Goal: Information Seeking & Learning: Learn about a topic

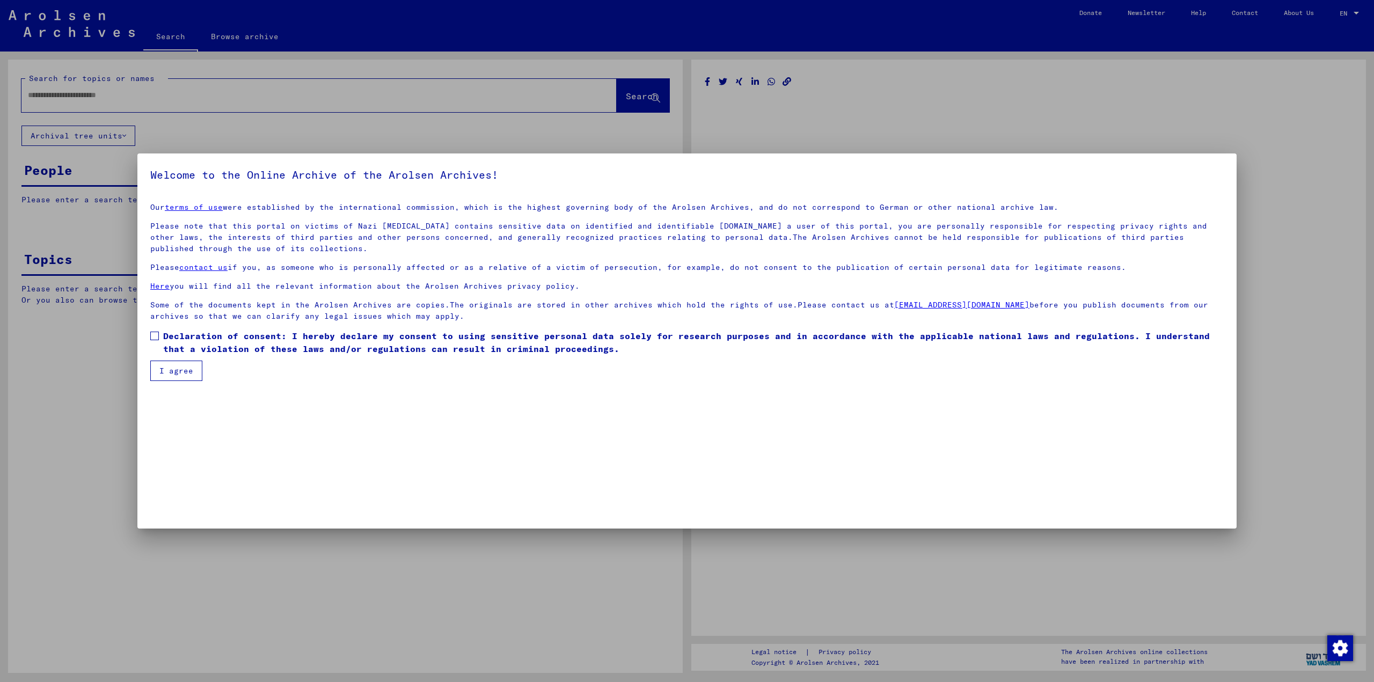
type input "******"
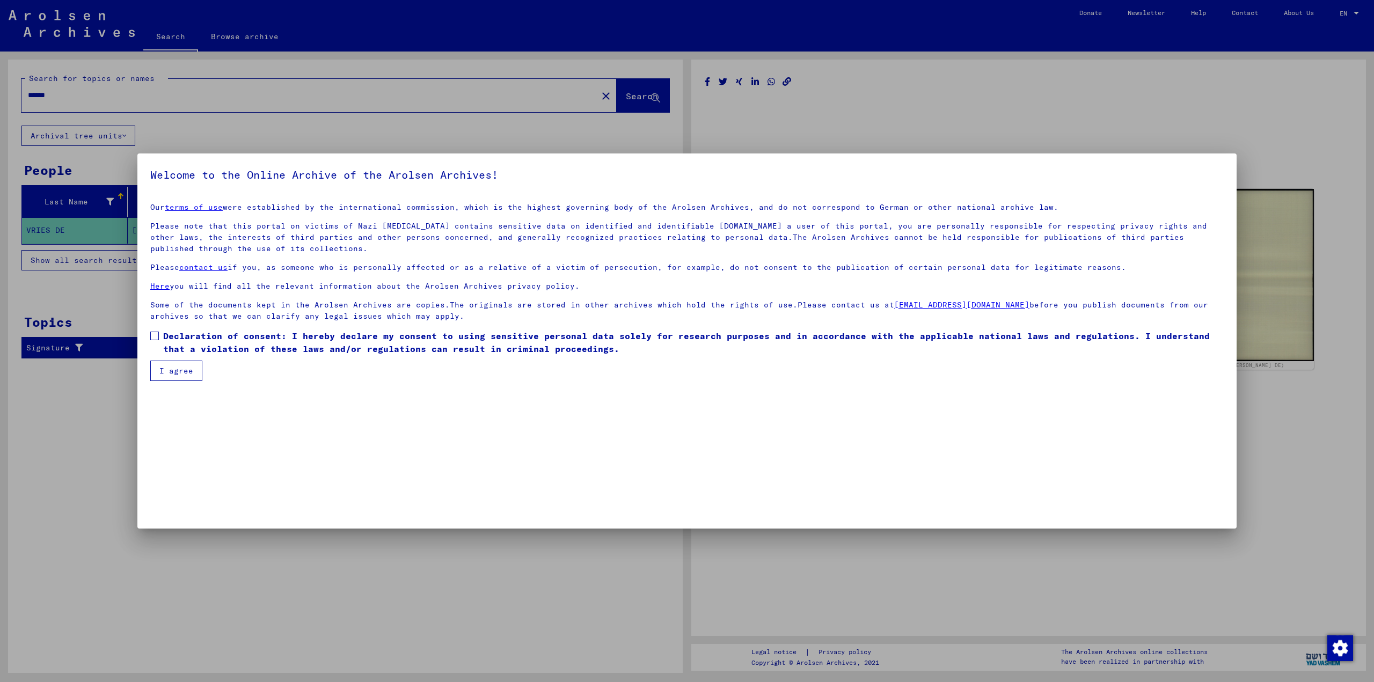
click at [156, 333] on span at bounding box center [154, 336] width 9 height 9
click at [177, 369] on button "I agree" at bounding box center [176, 371] width 52 height 20
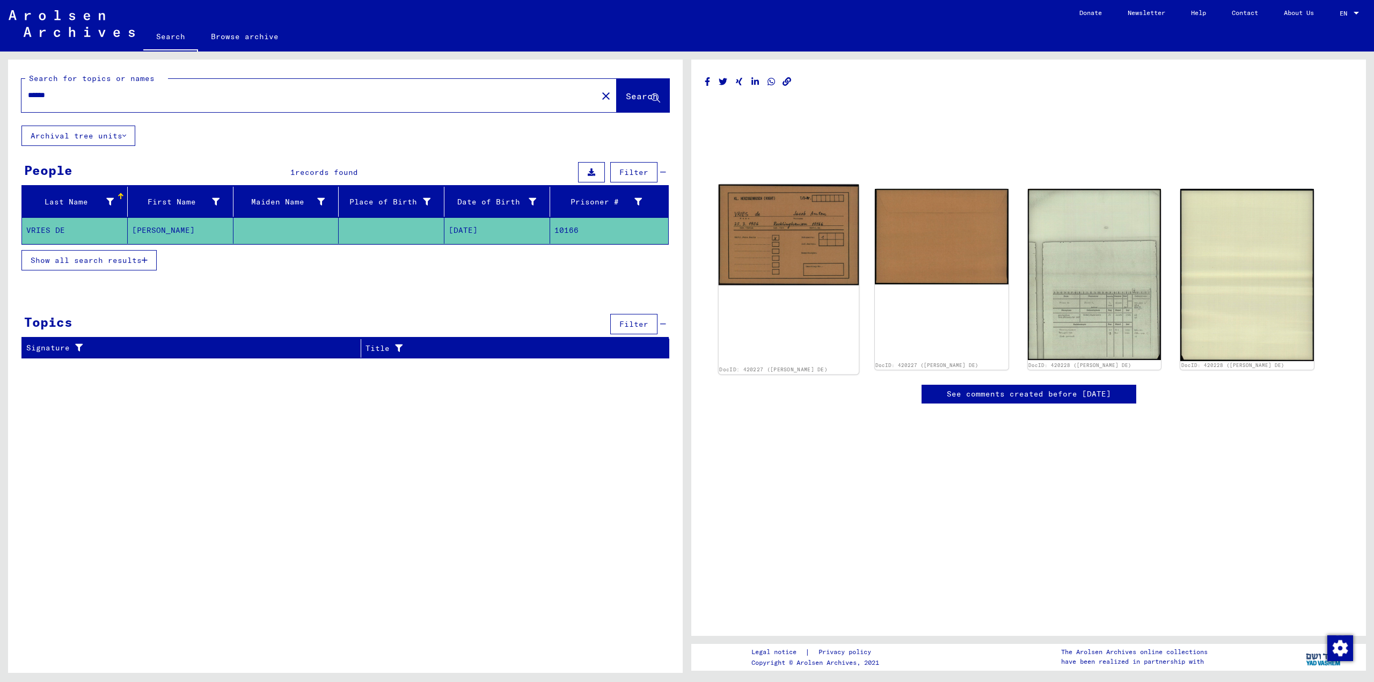
click at [765, 227] on img at bounding box center [789, 235] width 140 height 101
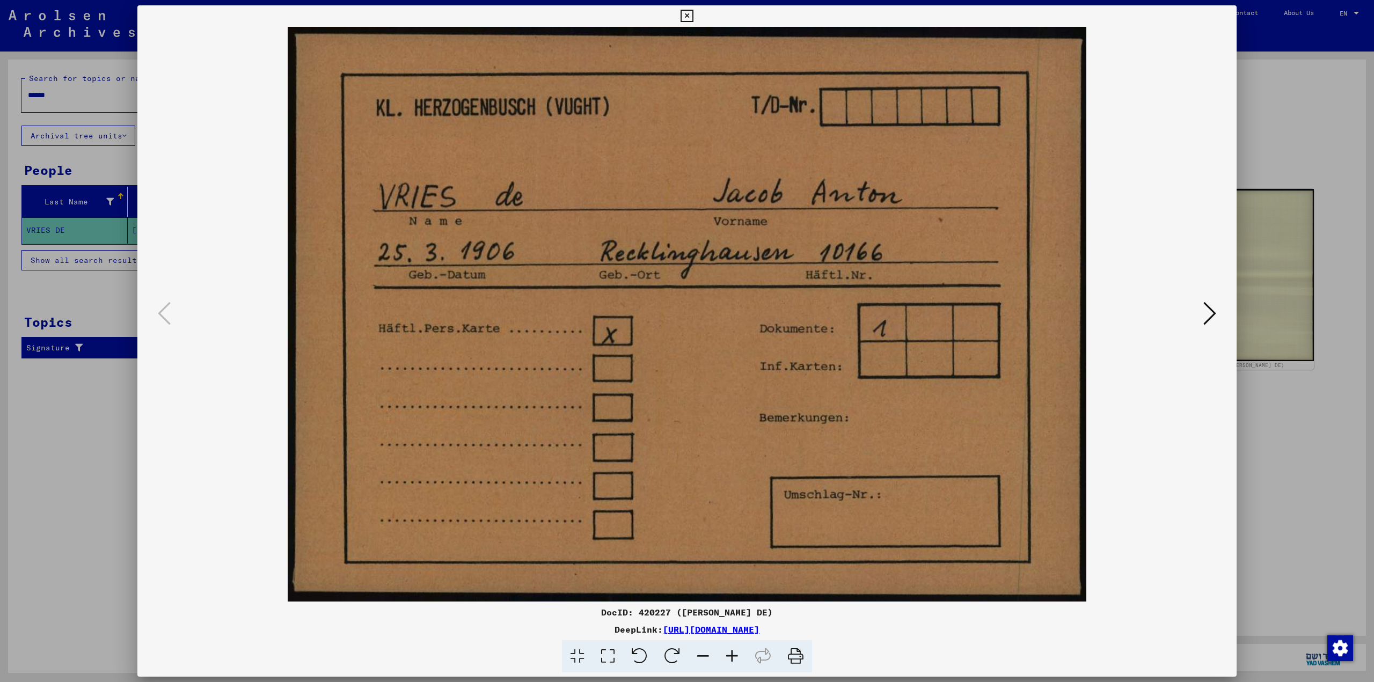
click at [1217, 308] on button at bounding box center [1209, 314] width 19 height 31
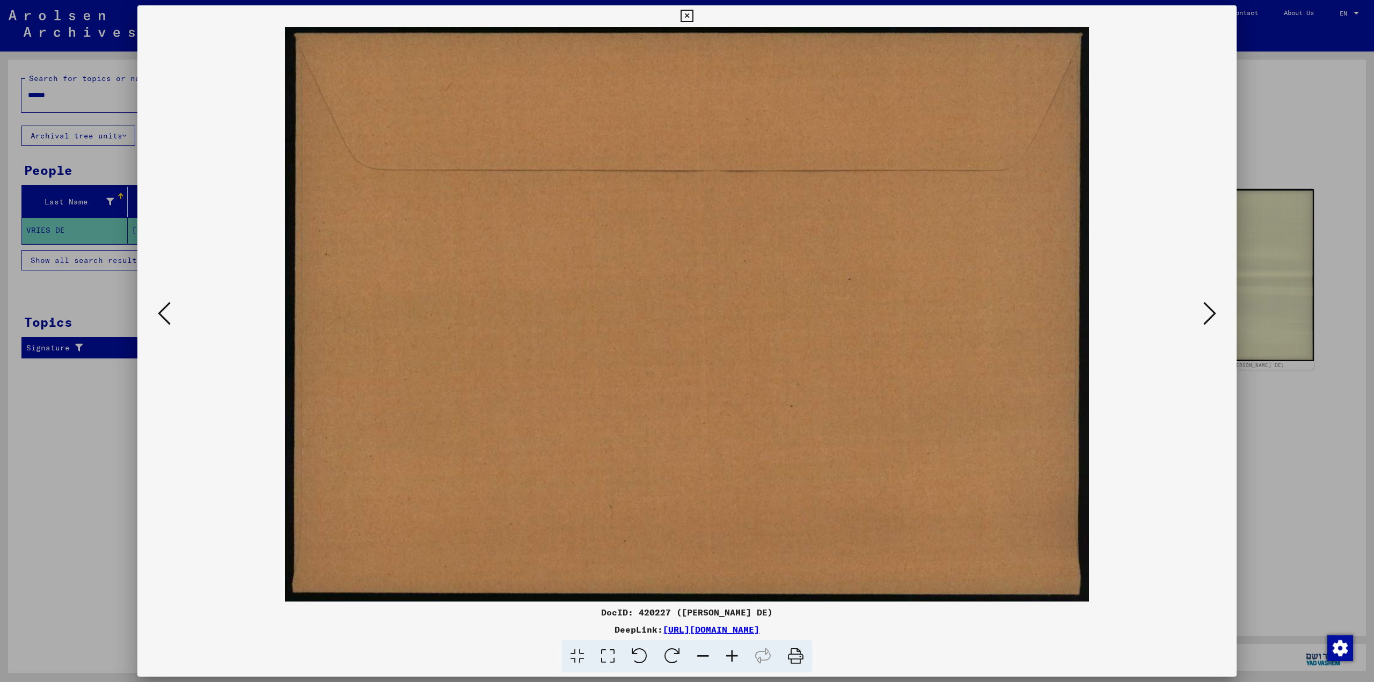
click at [1213, 311] on icon at bounding box center [1209, 314] width 13 height 26
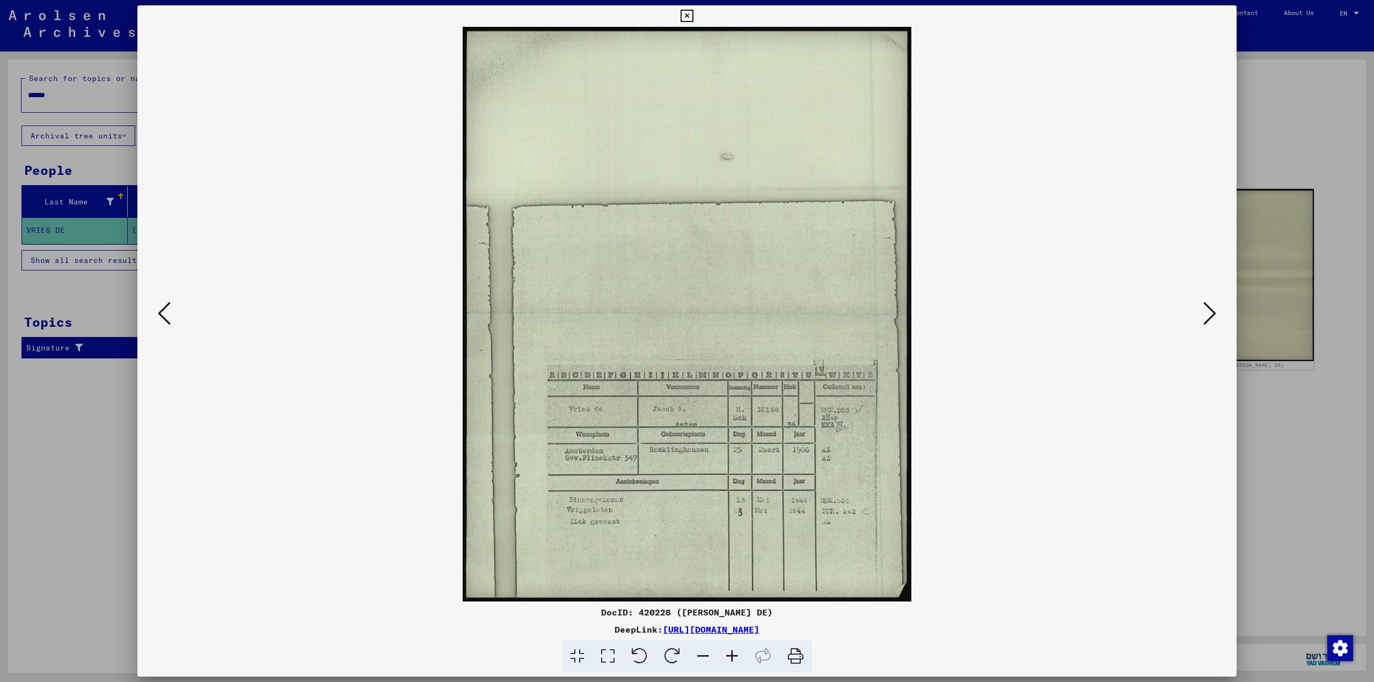
click at [1213, 311] on icon at bounding box center [1209, 314] width 13 height 26
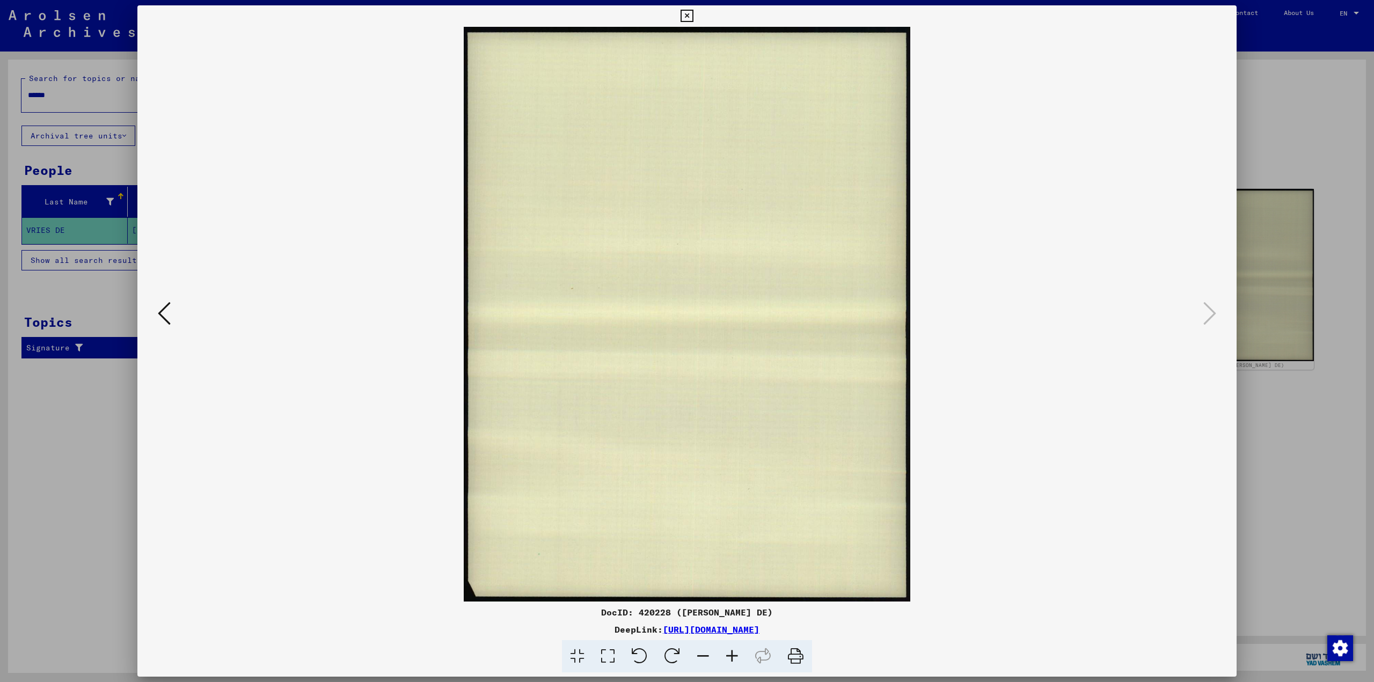
click at [165, 315] on icon at bounding box center [164, 314] width 13 height 26
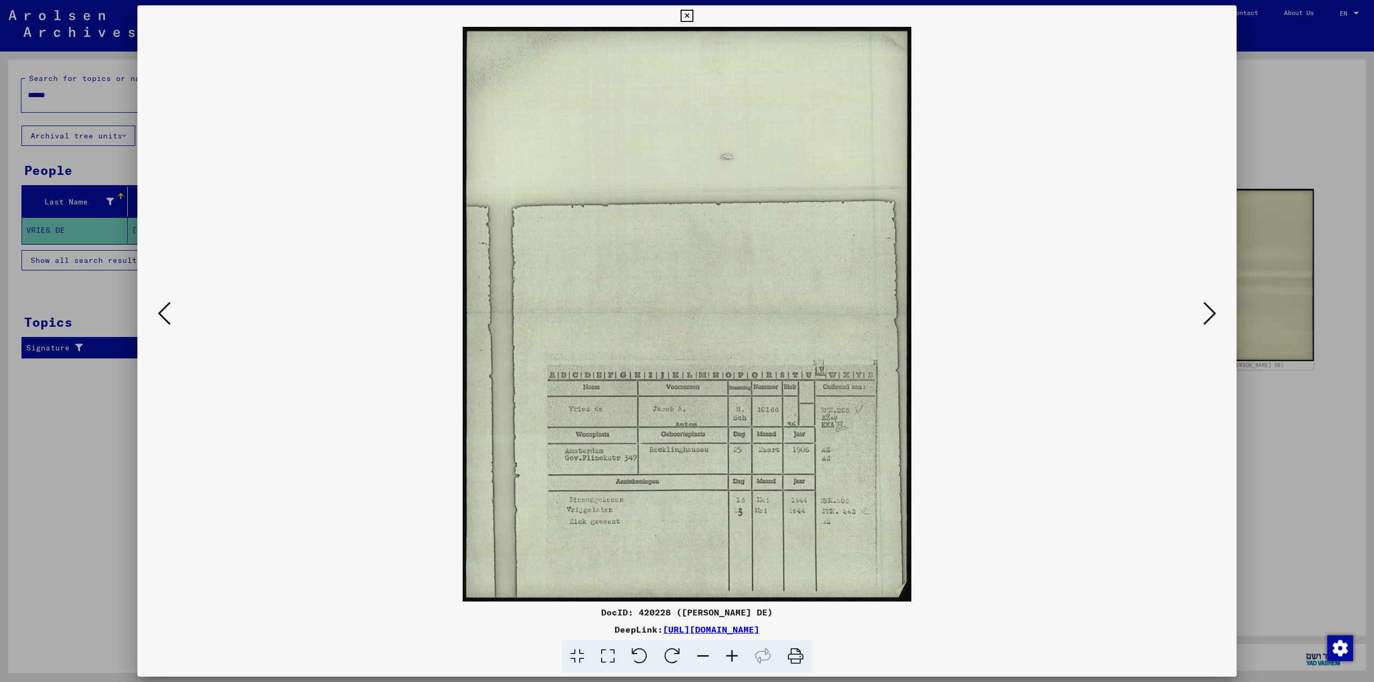
click at [165, 312] on icon at bounding box center [164, 314] width 13 height 26
click at [165, 311] on icon at bounding box center [164, 314] width 13 height 26
